Goal: Information Seeking & Learning: Learn about a topic

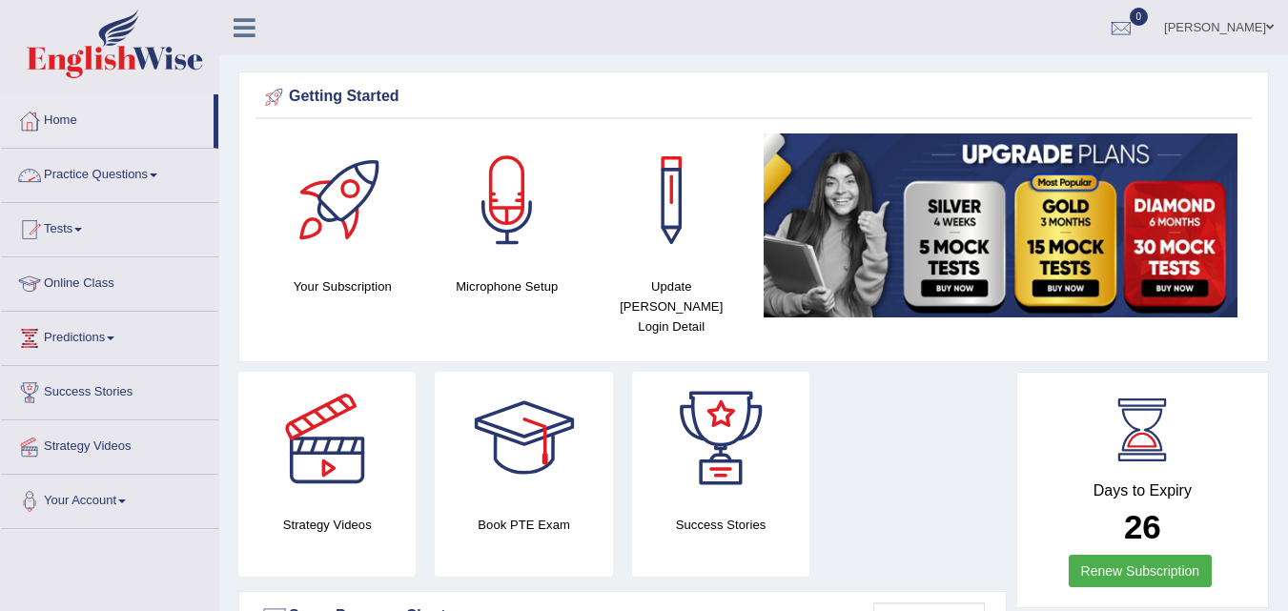
click at [112, 168] on link "Practice Questions" at bounding box center [109, 173] width 217 height 48
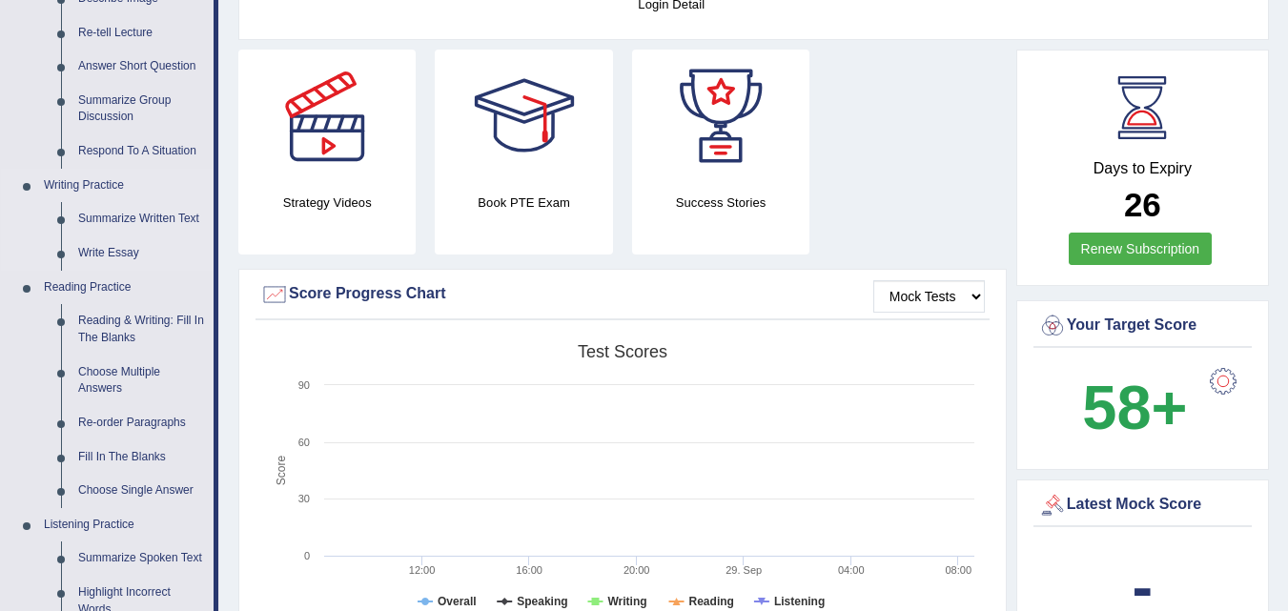
scroll to position [323, 0]
click at [114, 453] on link "Fill In The Blanks" at bounding box center [142, 457] width 144 height 34
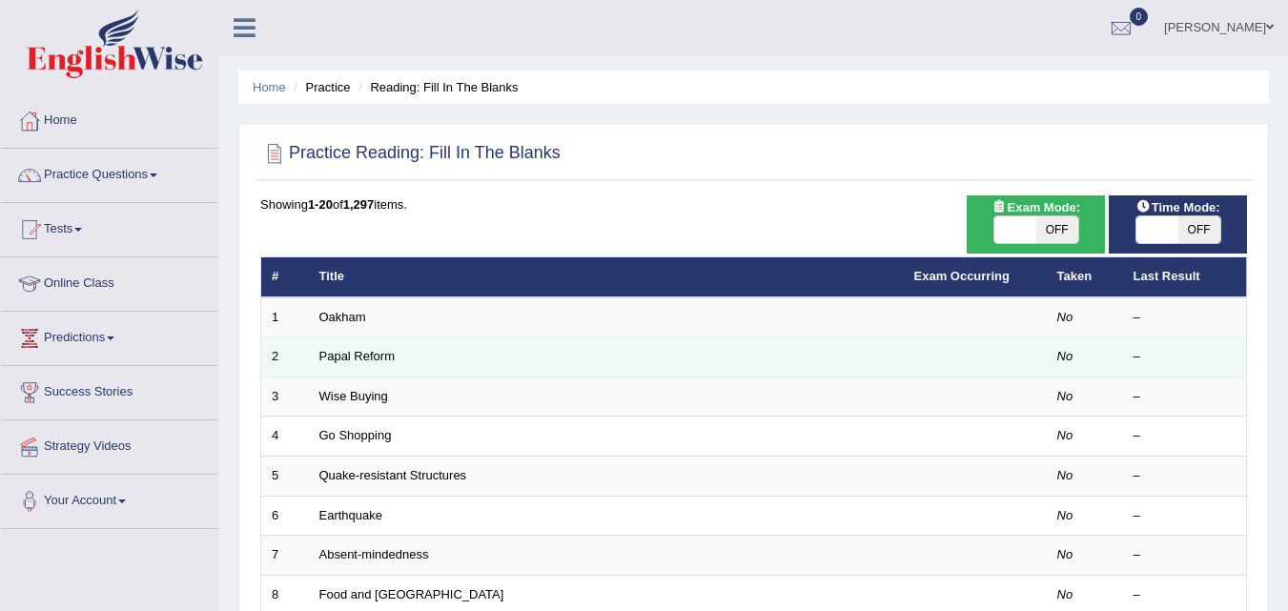
click at [727, 359] on td "Papal Reform" at bounding box center [606, 358] width 595 height 40
click at [367, 356] on link "Papal Reform" at bounding box center [356, 356] width 75 height 14
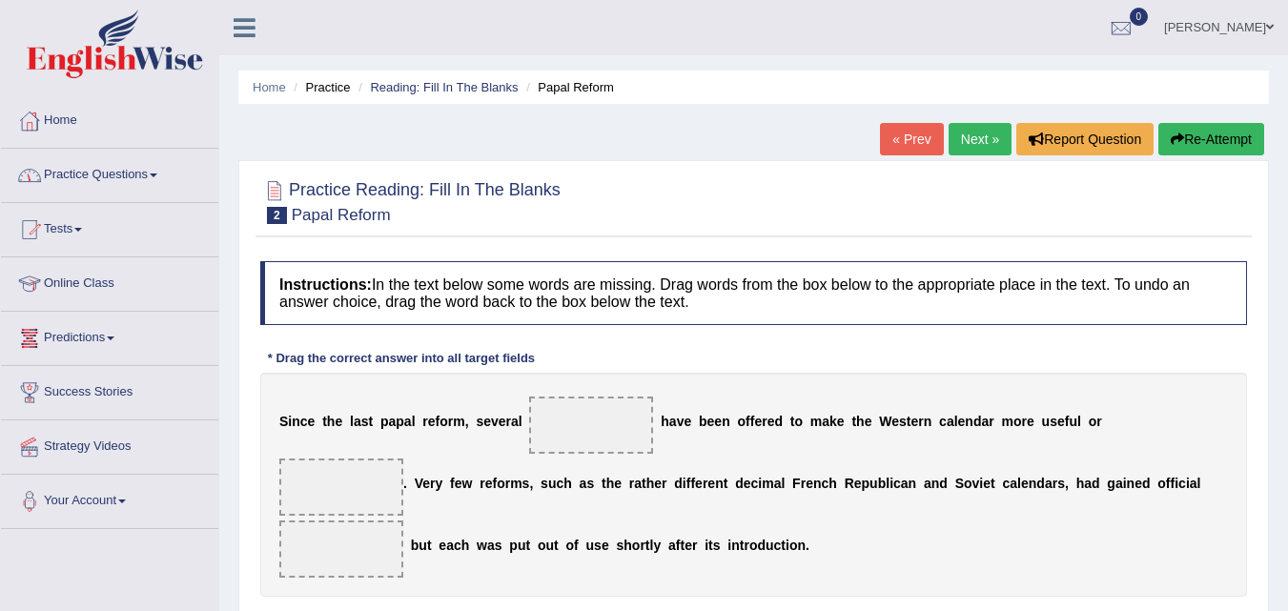
click at [123, 169] on link "Practice Questions" at bounding box center [109, 173] width 217 height 48
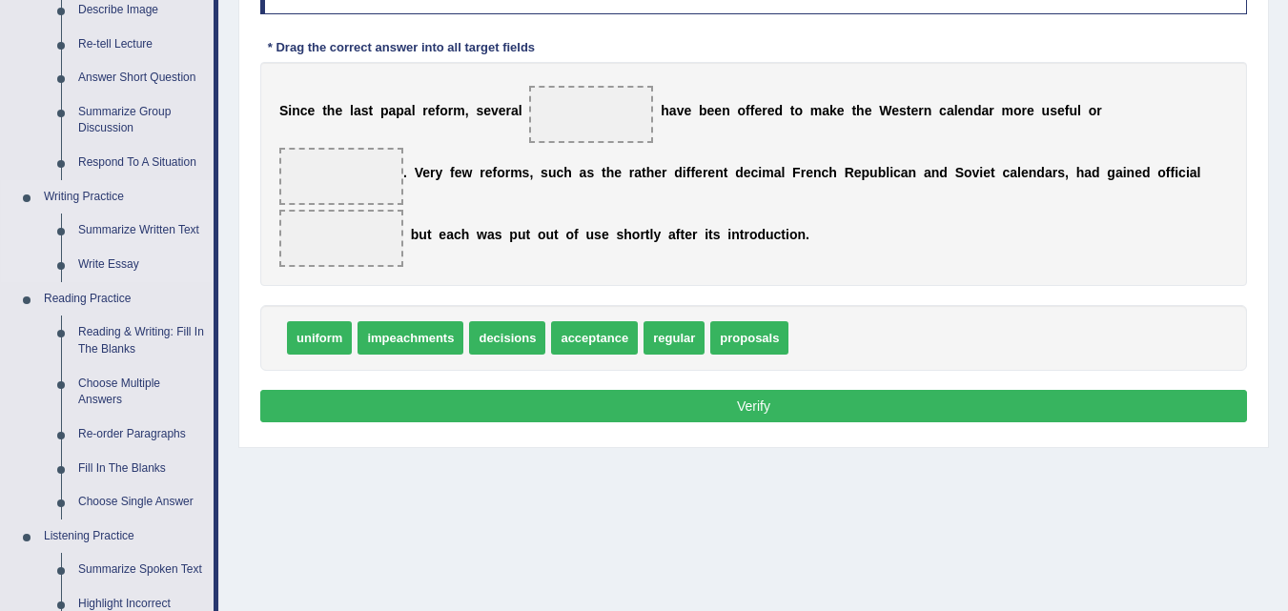
scroll to position [338, 0]
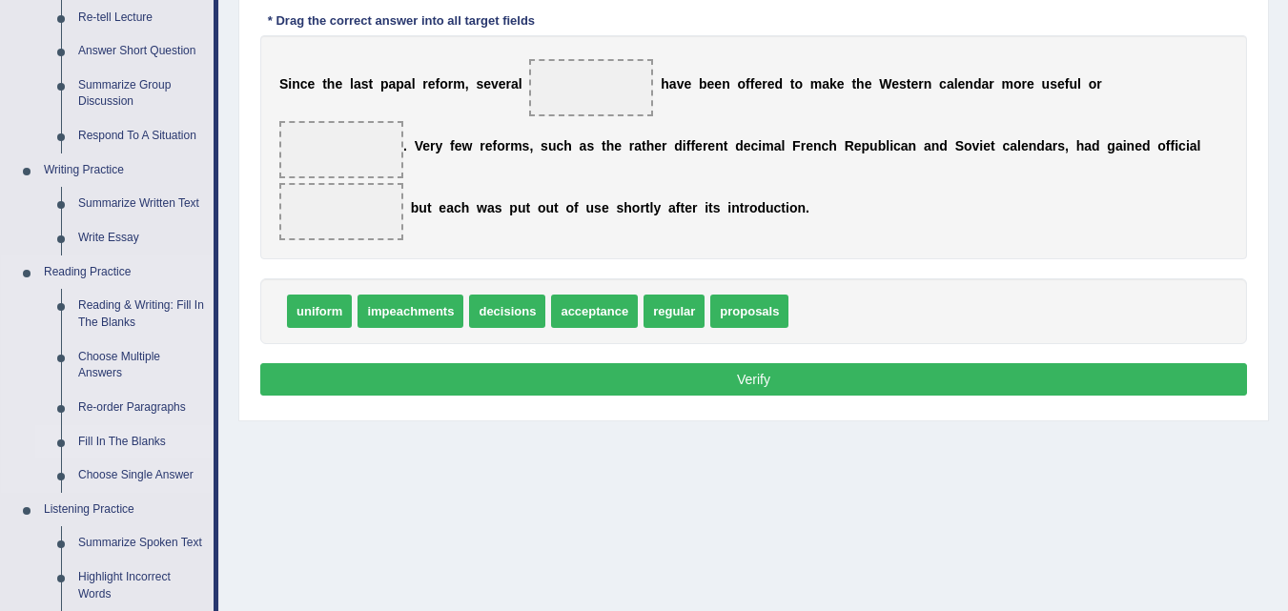
click at [114, 440] on link "Fill In The Blanks" at bounding box center [142, 442] width 144 height 34
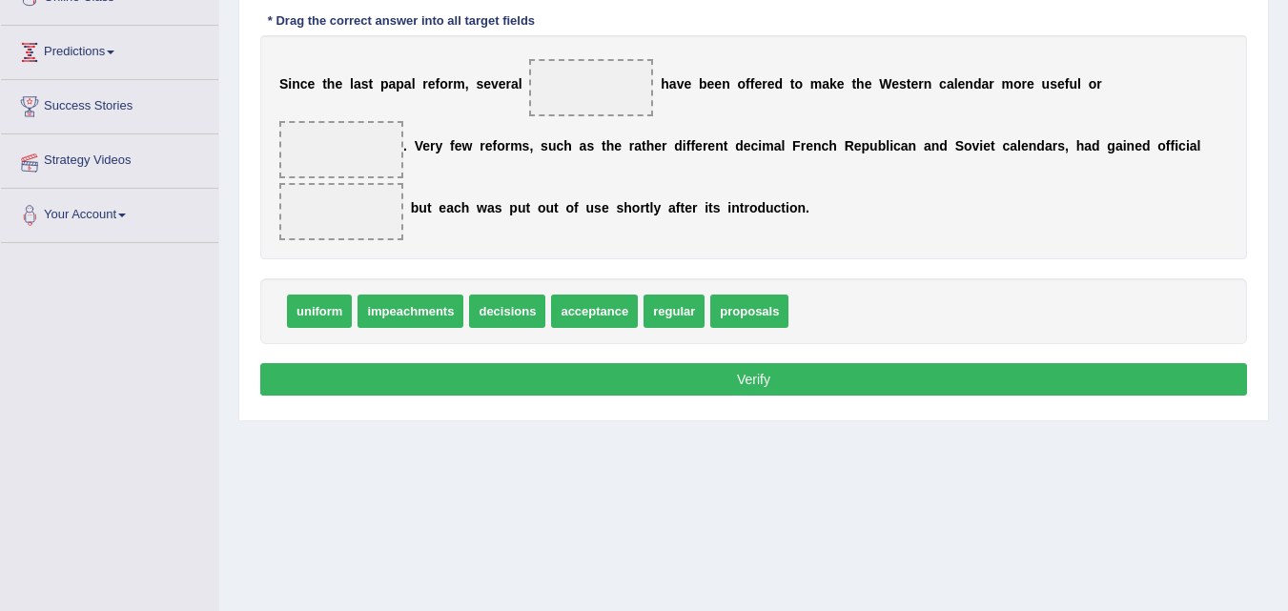
scroll to position [390, 0]
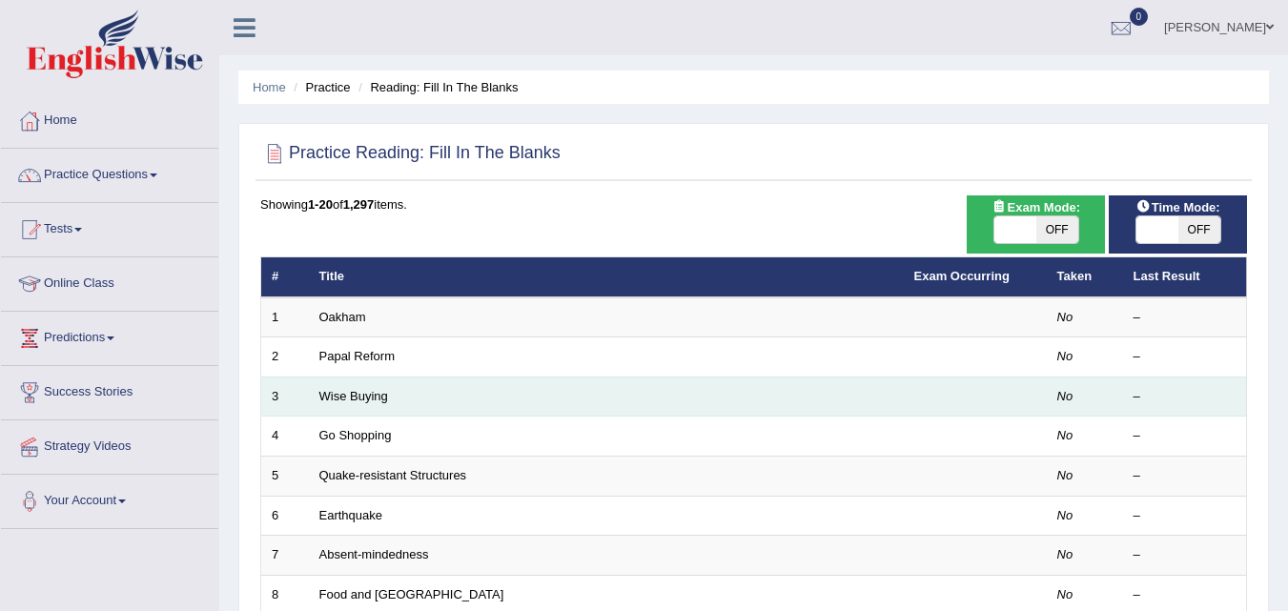
click at [698, 409] on td "Wise Buying" at bounding box center [606, 397] width 595 height 40
click at [372, 389] on link "Wise Buying" at bounding box center [353, 396] width 69 height 14
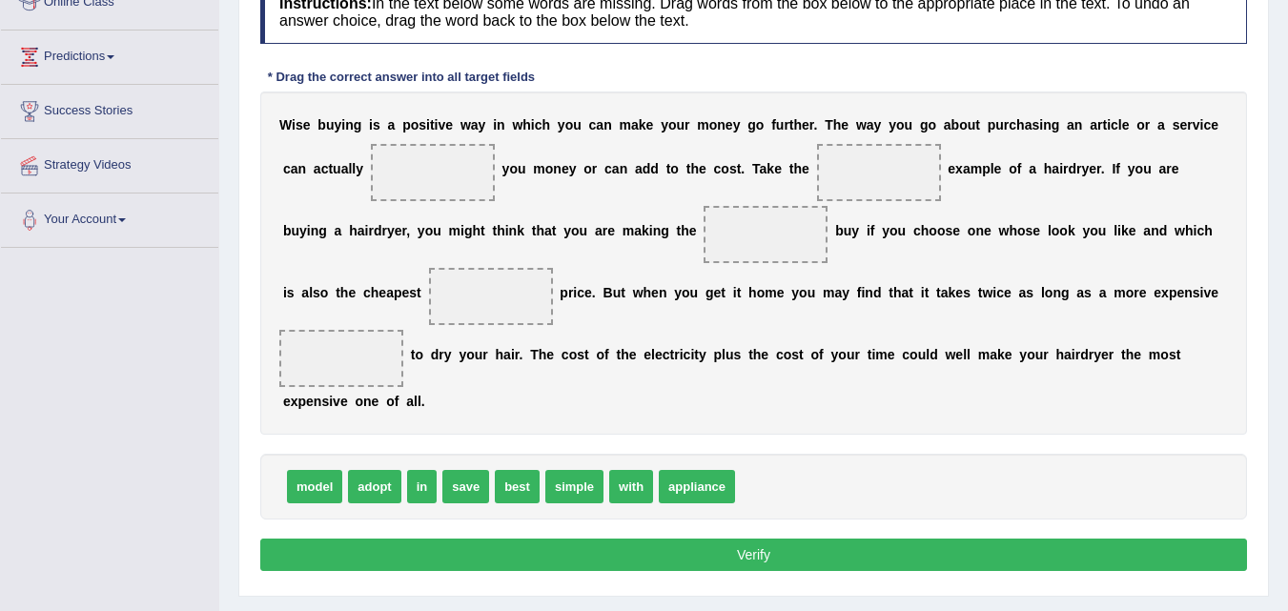
scroll to position [282, 0]
